Goal: Task Accomplishment & Management: Complete application form

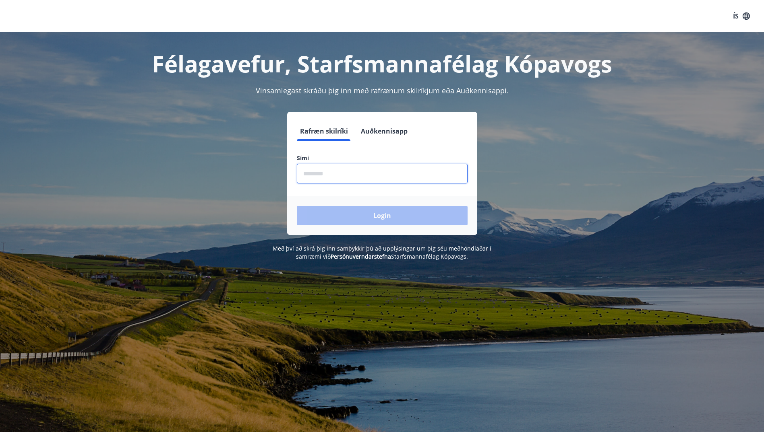
click at [383, 168] on input "phone" at bounding box center [382, 174] width 171 height 20
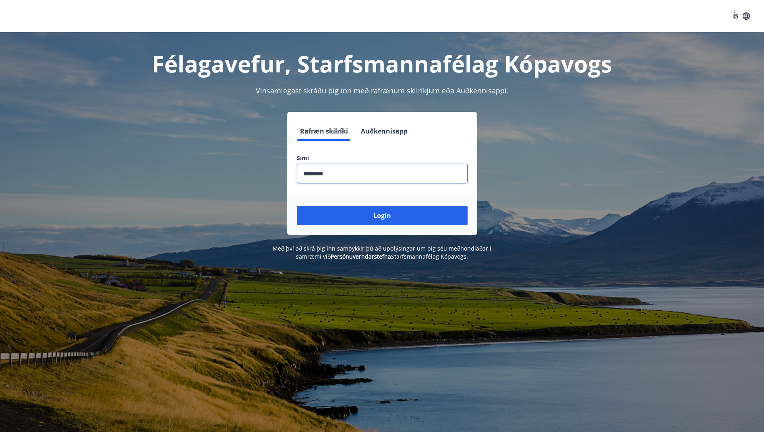
type input "********"
click at [297, 206] on button "Login" at bounding box center [382, 215] width 171 height 19
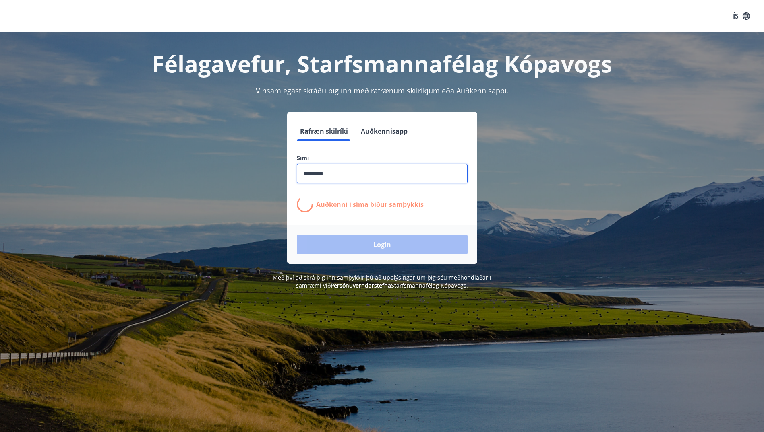
drag, startPoint x: 310, startPoint y: 210, endPoint x: 309, endPoint y: 216, distance: 6.2
drag, startPoint x: 309, startPoint y: 216, endPoint x: 573, endPoint y: 249, distance: 266.1
click at [573, 249] on div "Rafræn skilríki Auðkennisapp Sími ​ Auðkenni í síma bíður samþykkis Login" at bounding box center [382, 188] width 560 height 152
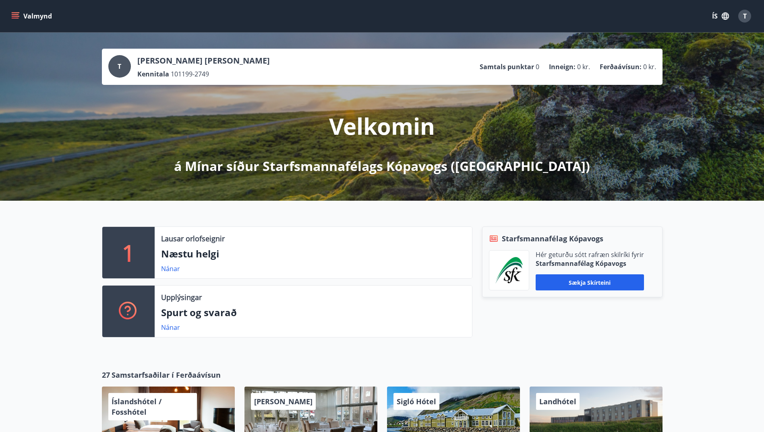
click at [30, 12] on button "Valmynd" at bounding box center [32, 16] width 45 height 14
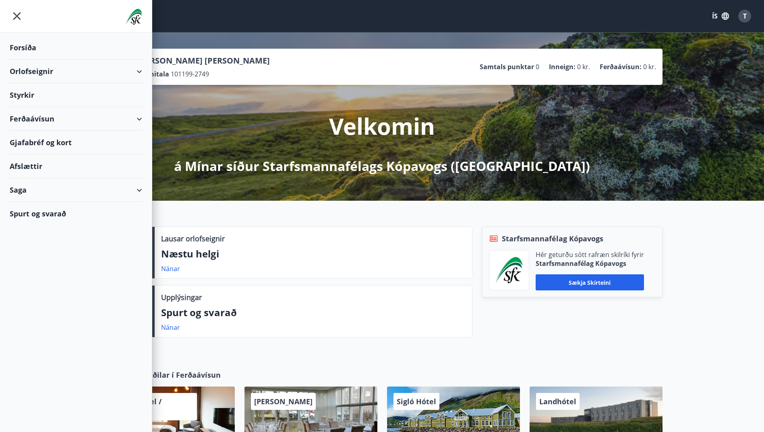
click at [100, 121] on div "Ferðaávísun" at bounding box center [76, 119] width 132 height 24
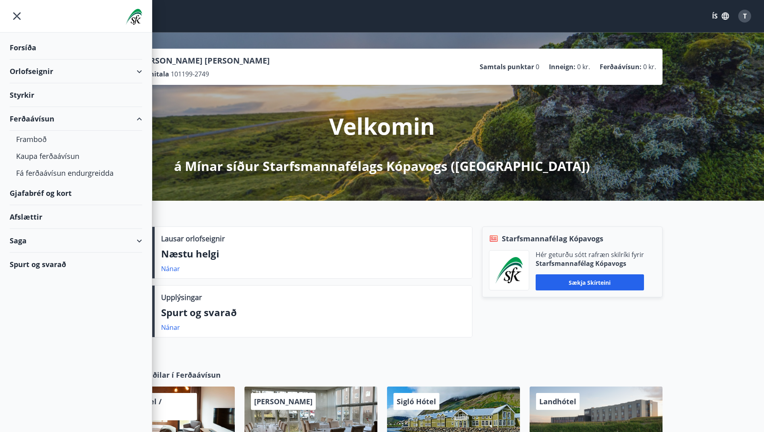
click at [99, 121] on div "Ferðaávísun" at bounding box center [76, 119] width 132 height 24
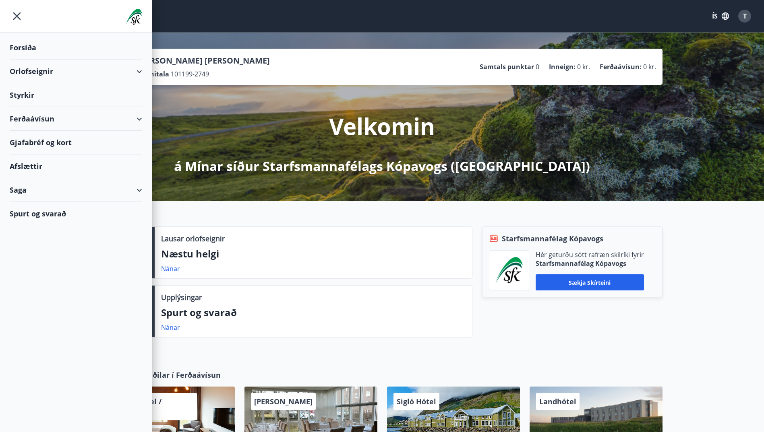
click at [99, 121] on div "Ferðaávísun" at bounding box center [76, 119] width 132 height 24
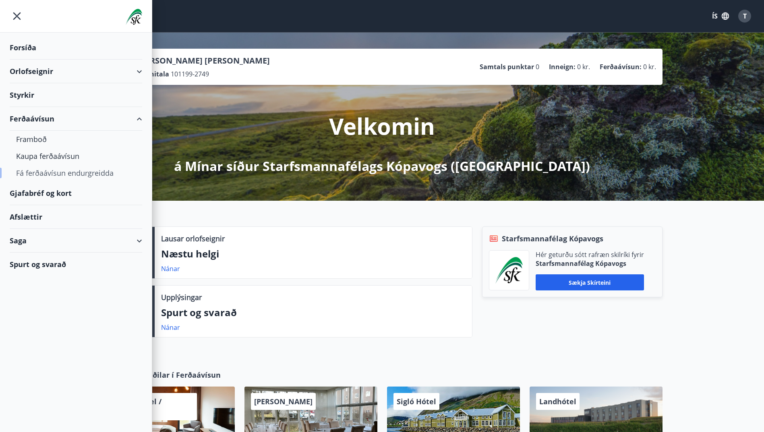
click at [70, 177] on div "Fá ferðaávísun endurgreidda" at bounding box center [76, 173] width 120 height 17
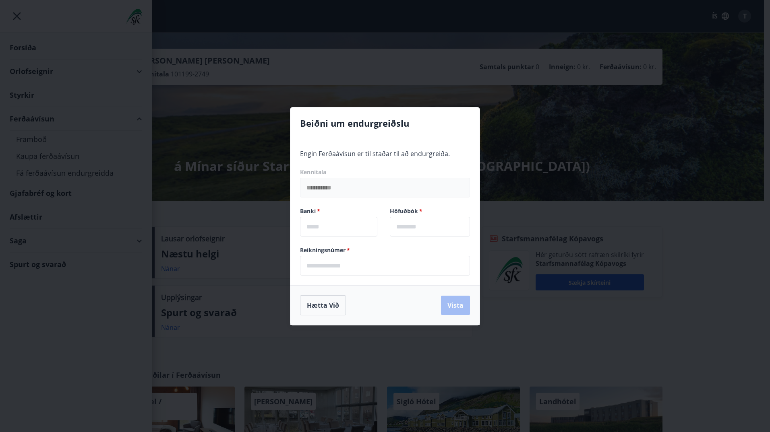
click at [315, 316] on div "Hætta við Vista" at bounding box center [384, 305] width 189 height 40
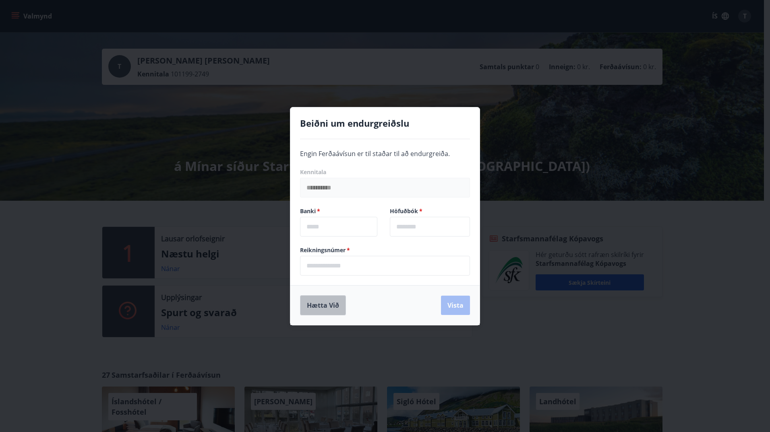
click at [306, 300] on button "Hætta við" at bounding box center [323, 305] width 46 height 20
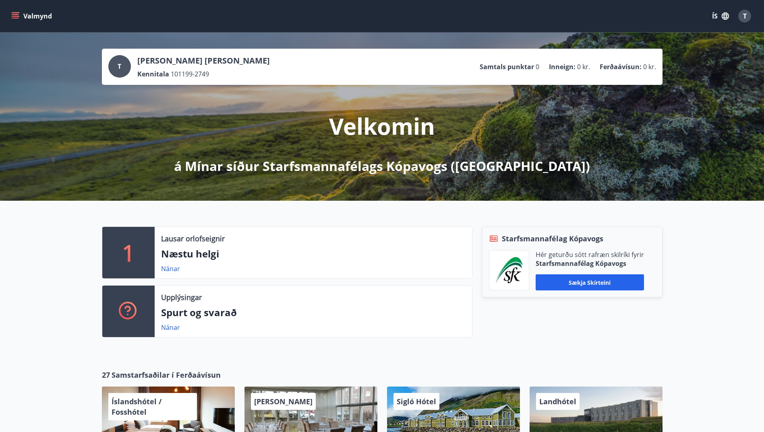
click at [15, 15] on icon "menu" at bounding box center [15, 16] width 8 height 8
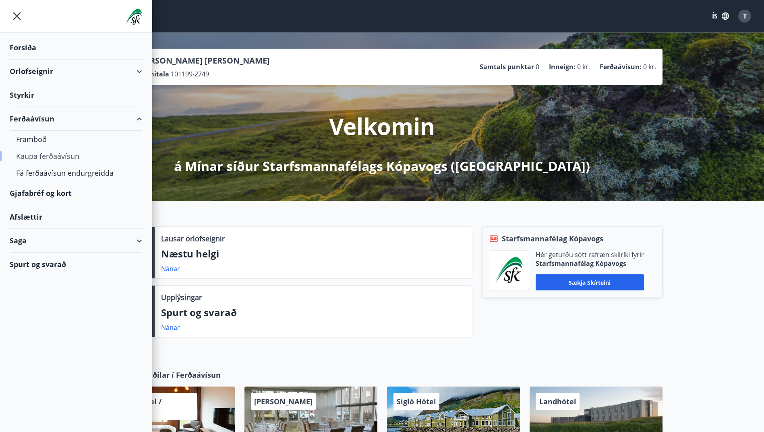
click at [40, 155] on div "Kaupa ferðaávísun" at bounding box center [76, 156] width 120 height 17
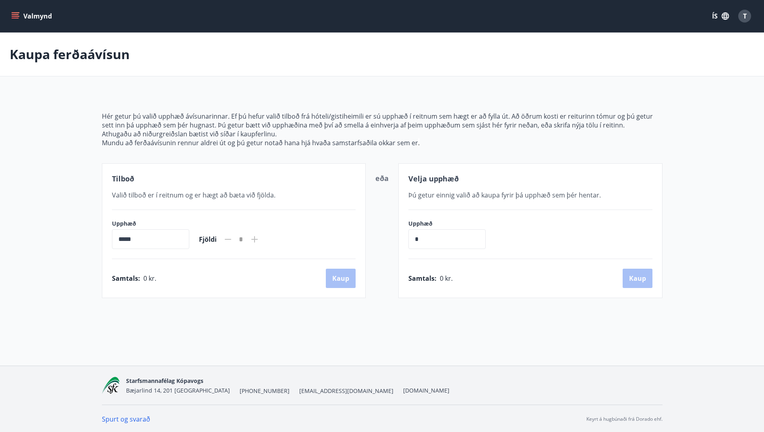
click at [41, 19] on button "Valmynd" at bounding box center [32, 16] width 45 height 14
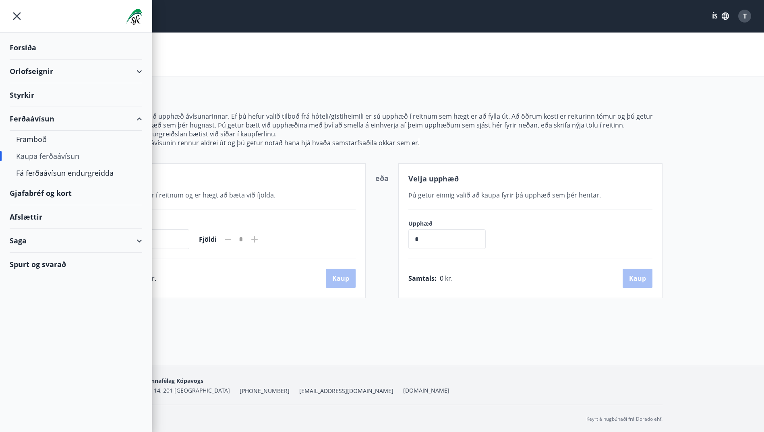
click at [61, 120] on div "Ferðaávísun" at bounding box center [76, 119] width 132 height 24
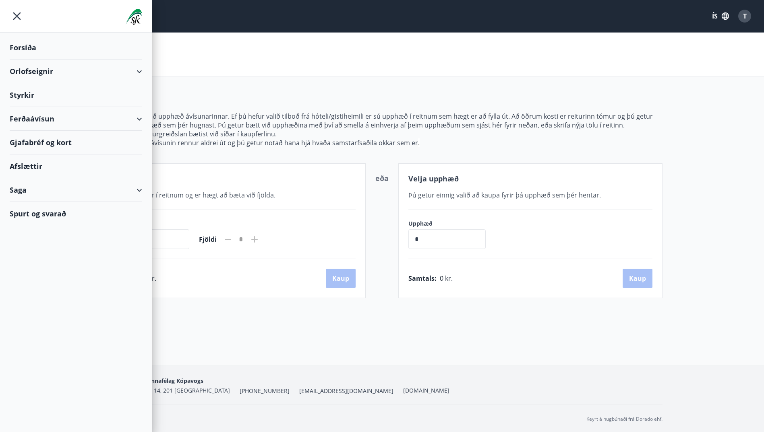
click at [66, 193] on div "Saga" at bounding box center [76, 190] width 132 height 24
click at [51, 211] on div "Ferðaávísun" at bounding box center [76, 210] width 120 height 17
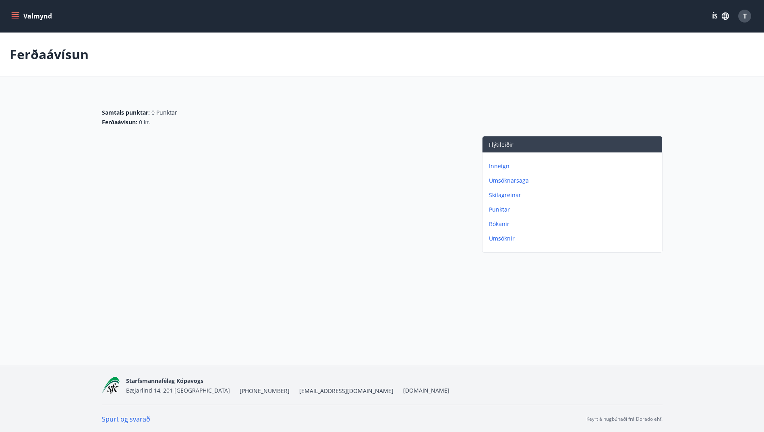
click at [493, 240] on p "Umsóknir" at bounding box center [574, 239] width 170 height 8
click at [504, 169] on p "Inneign" at bounding box center [574, 166] width 170 height 8
click at [31, 12] on button "Valmynd" at bounding box center [32, 16] width 45 height 14
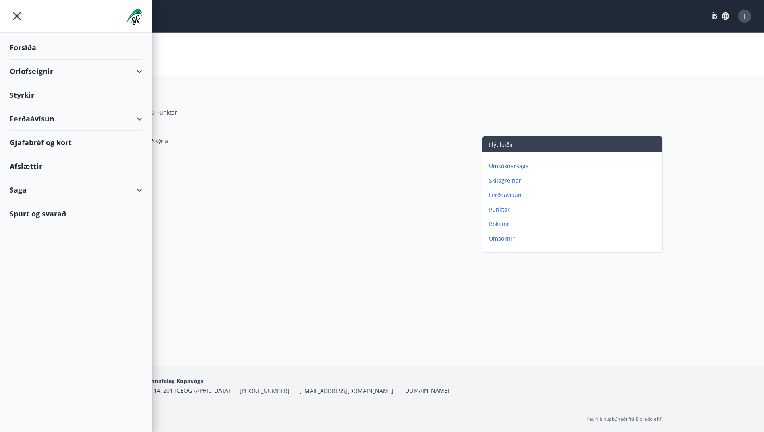
click at [75, 74] on div "Orlofseignir" at bounding box center [76, 72] width 132 height 24
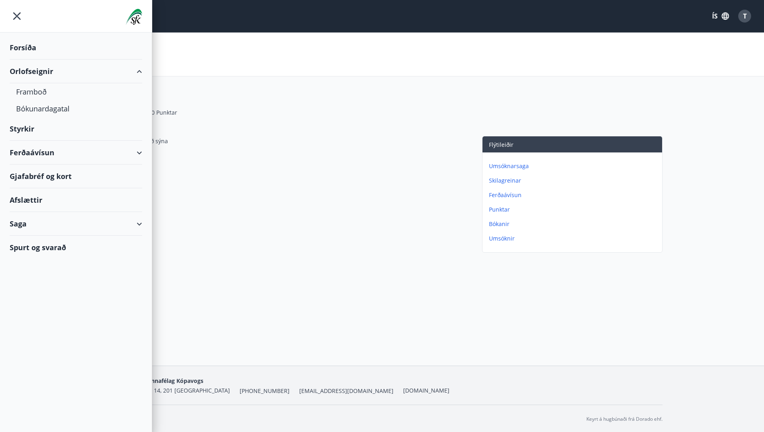
click at [75, 74] on div "Orlofseignir" at bounding box center [76, 72] width 132 height 24
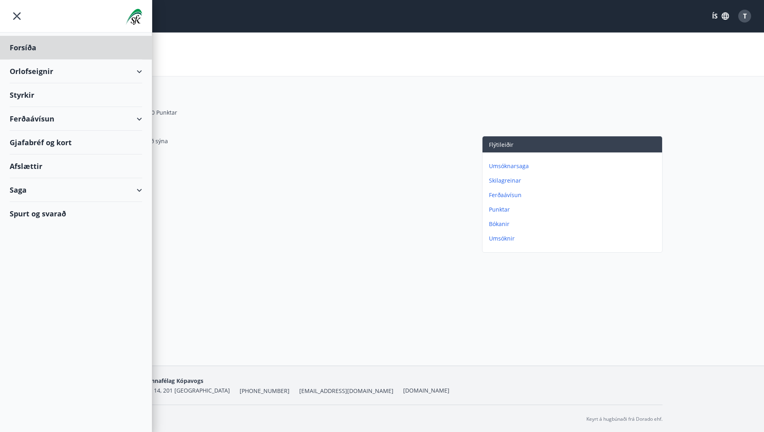
click at [70, 99] on div "Styrkir" at bounding box center [76, 95] width 132 height 24
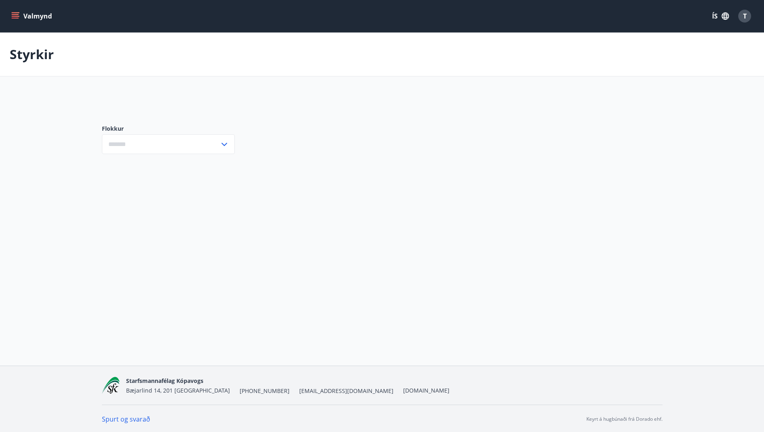
type input "***"
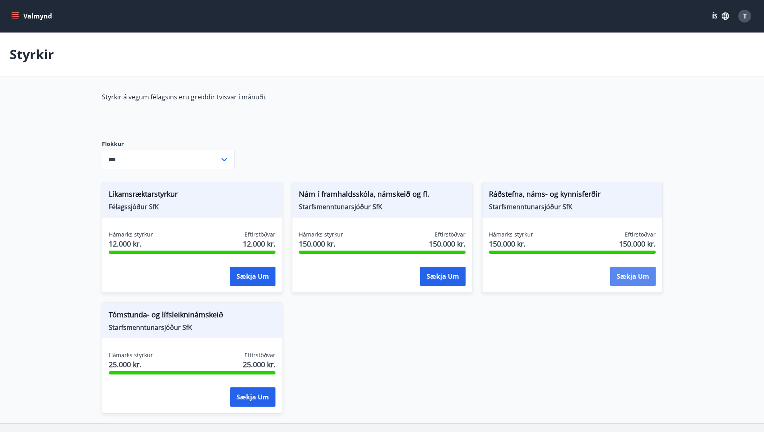
click at [619, 277] on button "Sækja um" at bounding box center [632, 276] width 45 height 19
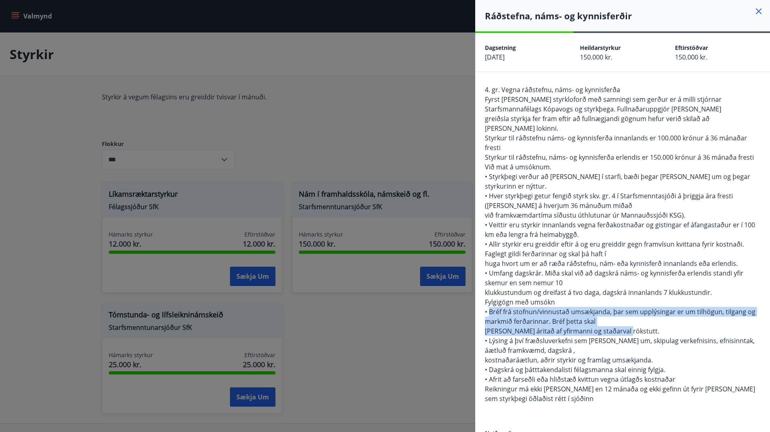
drag, startPoint x: 624, startPoint y: 310, endPoint x: 489, endPoint y: 295, distance: 135.7
click at [489, 295] on div "4. gr. Vegna ráðstefnu, náms- og kynnisferða Fyrst [PERSON_NAME] styrkloforð me…" at bounding box center [622, 249] width 275 height 328
click at [754, 9] on icon at bounding box center [759, 11] width 10 height 10
